Goal: Task Accomplishment & Management: Manage account settings

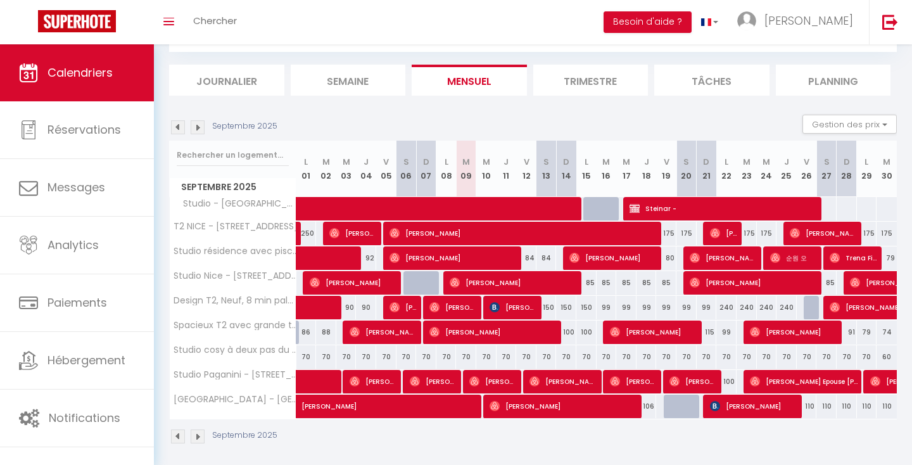
scroll to position [73, 0]
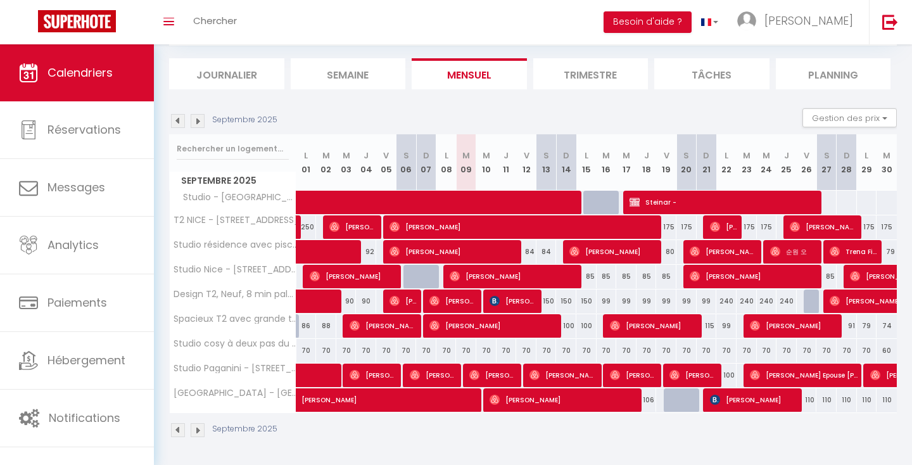
click at [191, 128] on div "Septembre 2025 Gestion des prix Nb Nuits minimum Règles Disponibilité" at bounding box center [533, 121] width 728 height 26
click at [200, 120] on img at bounding box center [198, 121] width 14 height 14
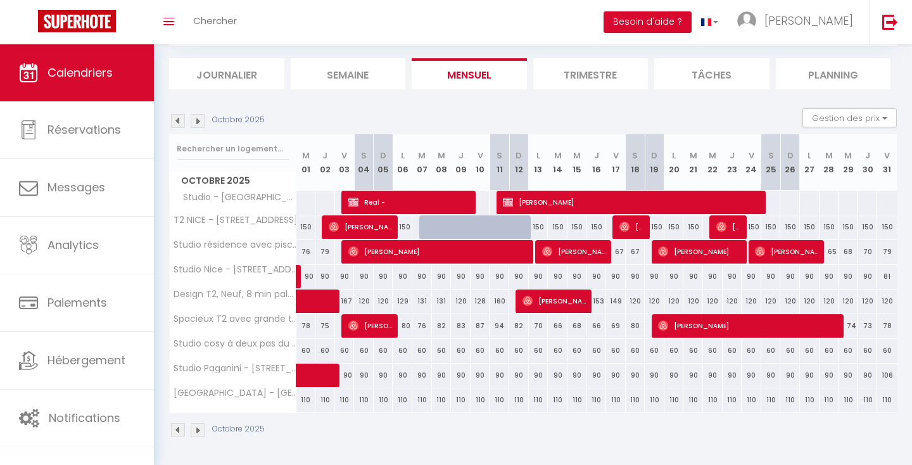
click at [179, 119] on img at bounding box center [178, 121] width 14 height 14
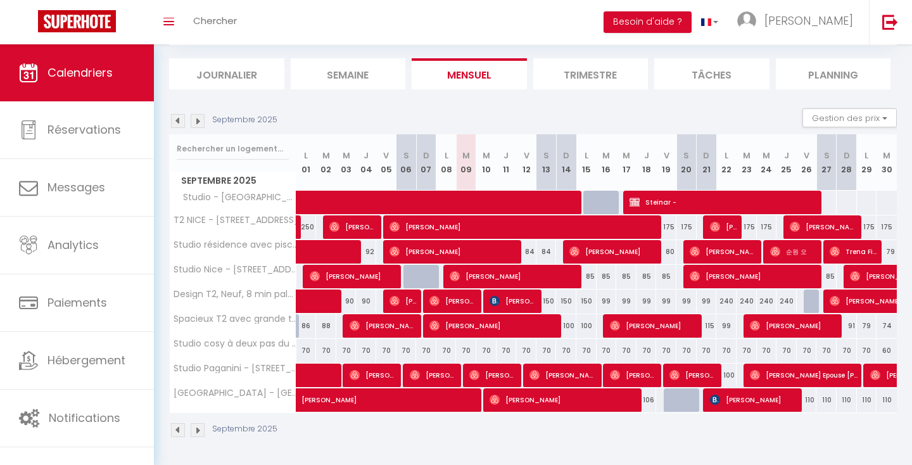
click at [509, 348] on div "70" at bounding box center [507, 350] width 20 height 23
type input "70"
type input "Jeu 11 Septembre 2025"
type input "Ven 12 Septembre 2025"
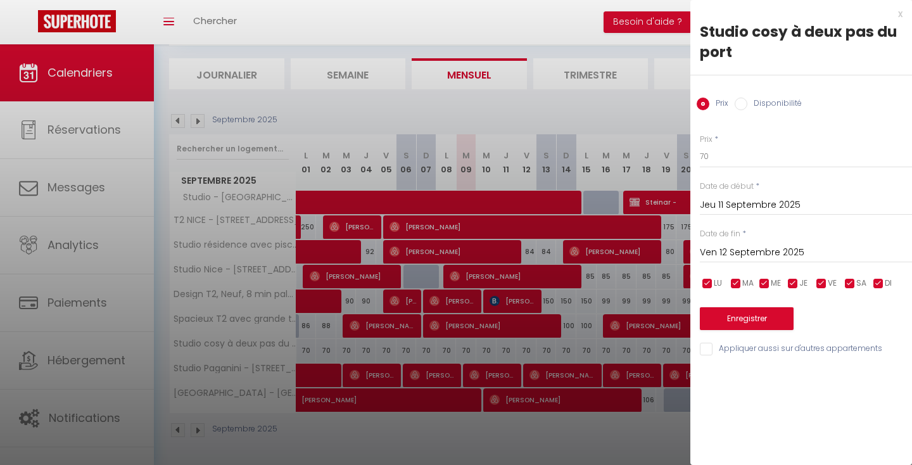
click at [738, 103] on input "Disponibilité" at bounding box center [741, 104] width 13 height 13
radio input "true"
radio input "false"
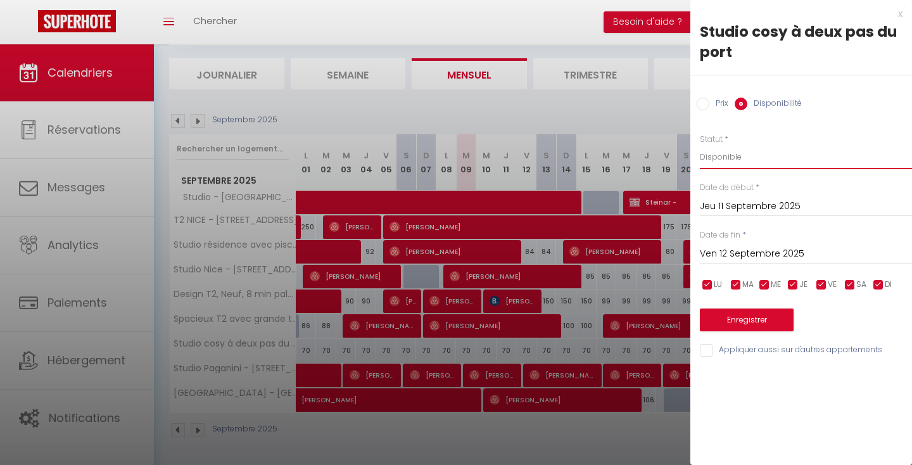
click at [727, 156] on select "Disponible Indisponible" at bounding box center [806, 157] width 212 height 24
select select "0"
click at [700, 145] on select "Disponible Indisponible" at bounding box center [806, 157] width 212 height 24
click at [754, 315] on button "Enregistrer" at bounding box center [747, 320] width 94 height 23
